Goal: Navigation & Orientation: Understand site structure

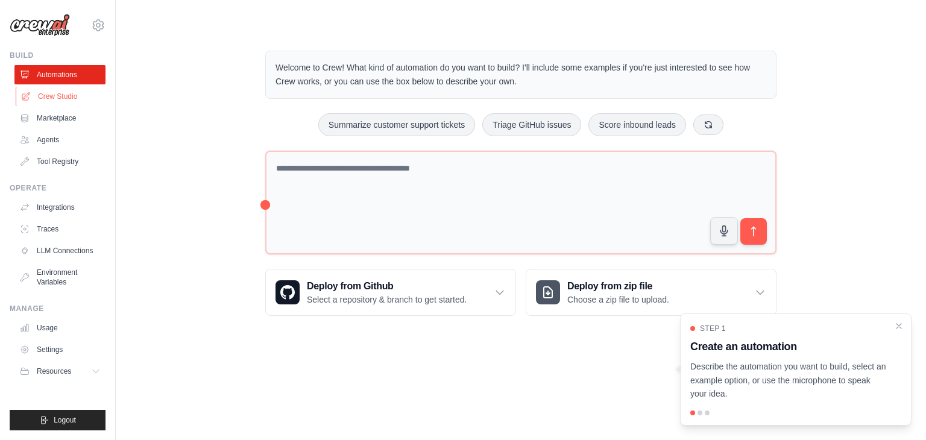
click at [80, 95] on link "Crew Studio" at bounding box center [61, 96] width 91 height 19
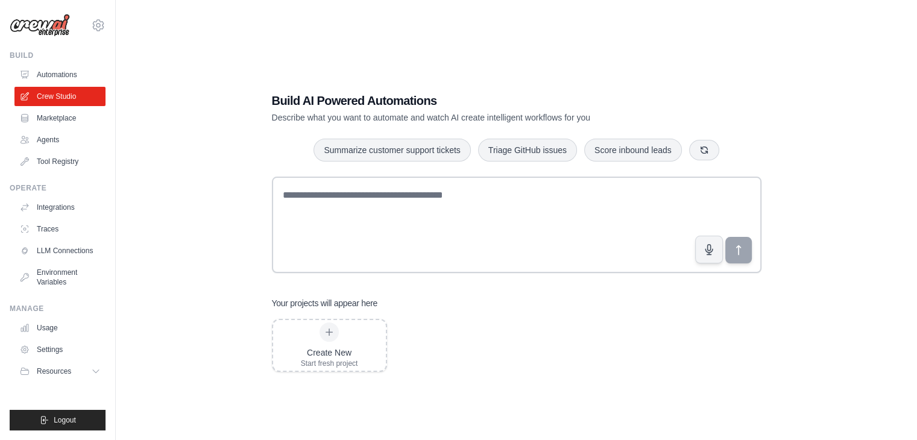
scroll to position [24, 0]
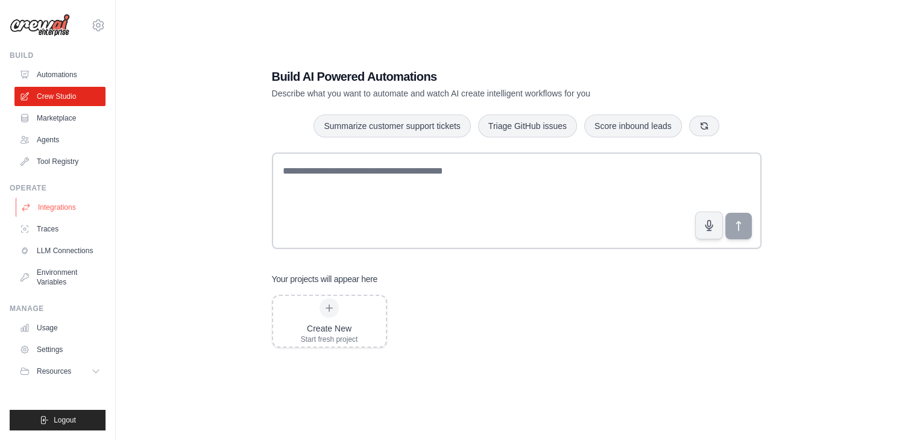
click at [56, 210] on link "Integrations" at bounding box center [61, 207] width 91 height 19
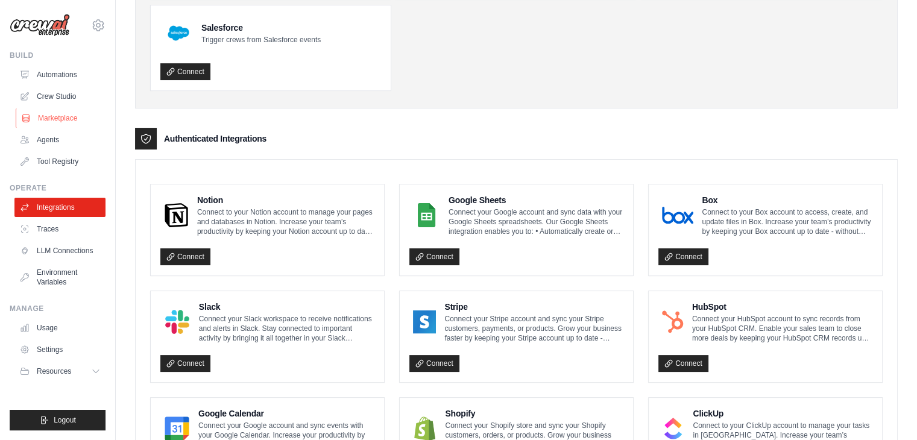
scroll to position [178, 0]
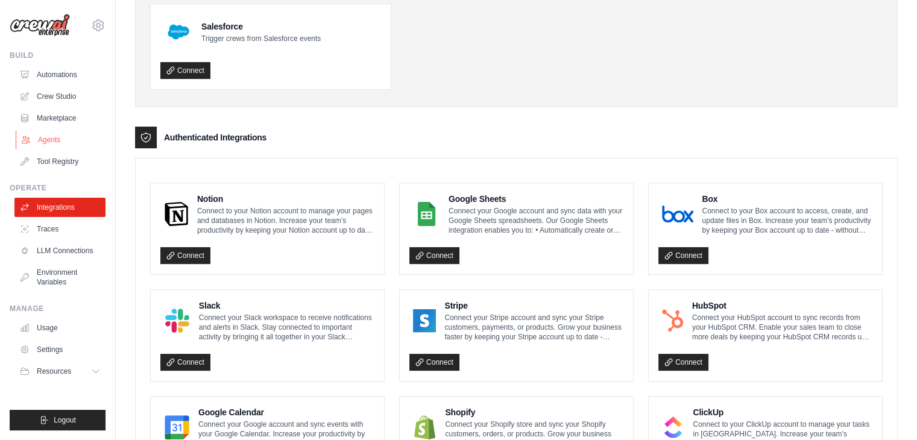
click at [100, 147] on link "Agents" at bounding box center [61, 139] width 91 height 19
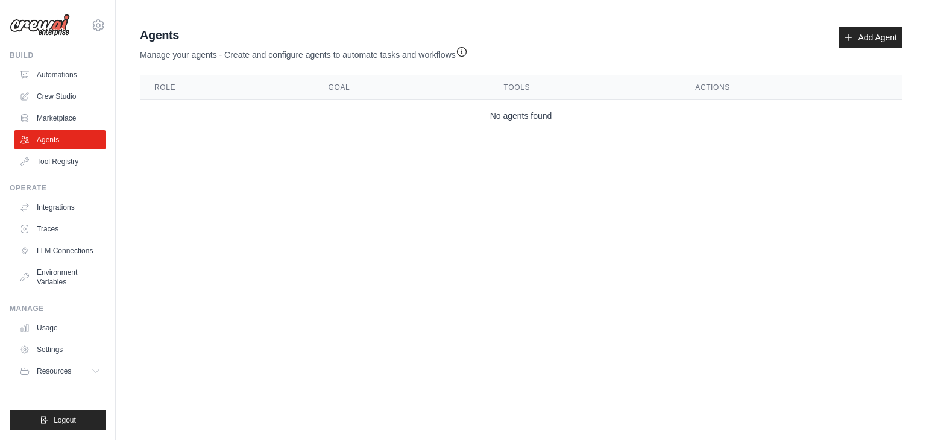
click at [189, 172] on body "desusa35@gmail.com Settings Build Automations Crew Studio" at bounding box center [463, 220] width 926 height 440
click at [56, 244] on link "LLM Connections" at bounding box center [61, 250] width 91 height 19
